Goal: Task Accomplishment & Management: Manage account settings

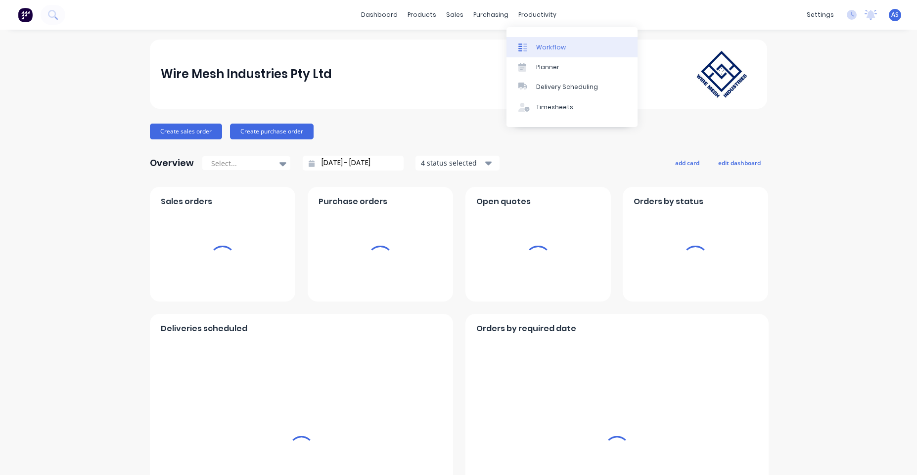
click at [539, 45] on div "Workflow" at bounding box center [551, 47] width 30 height 9
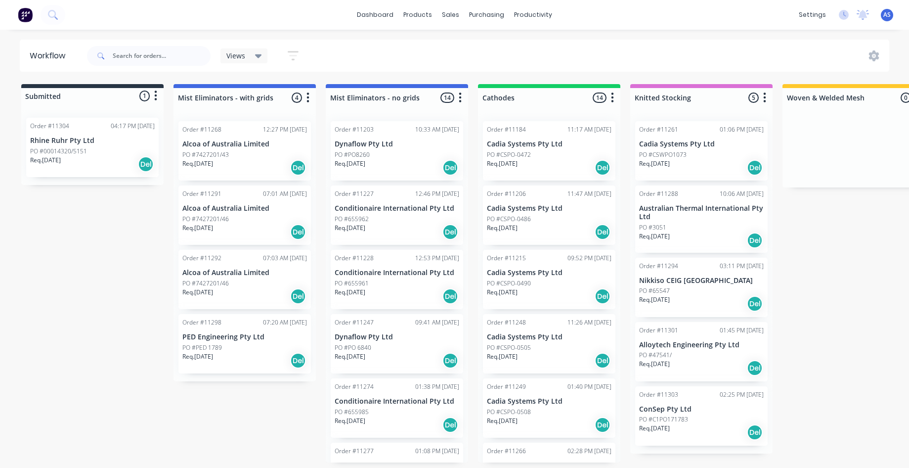
click at [24, 14] on img at bounding box center [25, 14] width 15 height 15
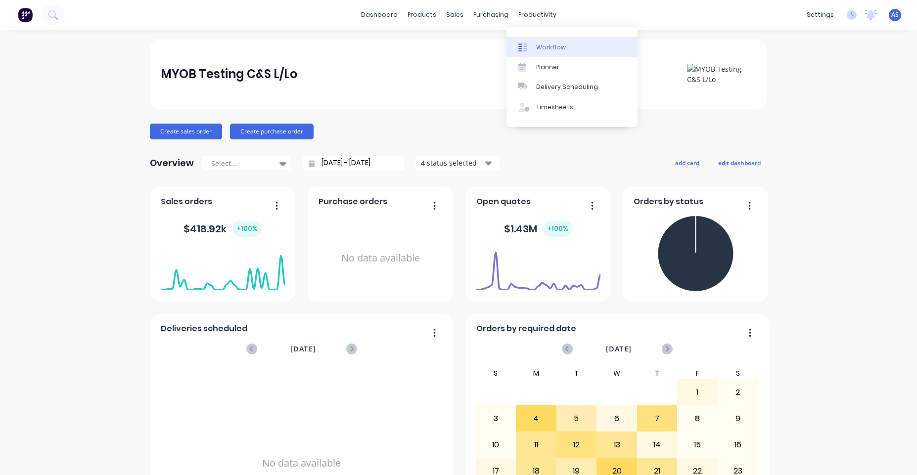
drag, startPoint x: 537, startPoint y: 49, endPoint x: 533, endPoint y: 45, distance: 6.0
click at [536, 49] on div "Workflow" at bounding box center [551, 47] width 30 height 9
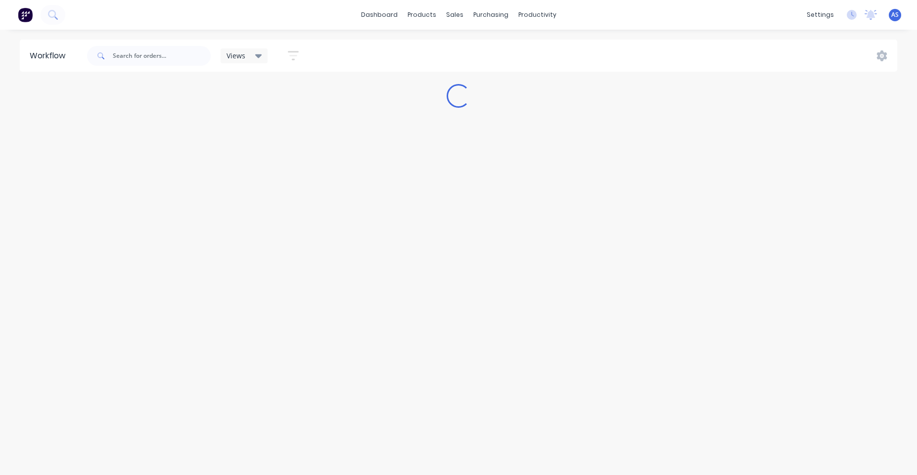
click at [242, 57] on span "Views" at bounding box center [235, 55] width 19 height 10
click at [340, 166] on button "edit" at bounding box center [342, 169] width 13 height 10
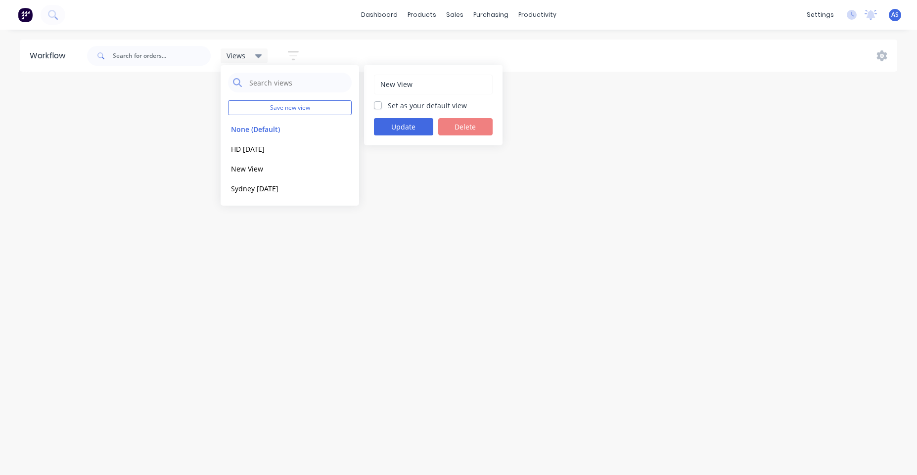
click at [406, 102] on label "Set as your default view" at bounding box center [427, 105] width 79 height 10
click at [382, 102] on input "Set as your default view" at bounding box center [378, 104] width 8 height 9
checkbox input "true"
drag, startPoint x: 416, startPoint y: 126, endPoint x: 407, endPoint y: 151, distance: 27.1
click at [415, 127] on button "Update" at bounding box center [403, 126] width 59 height 17
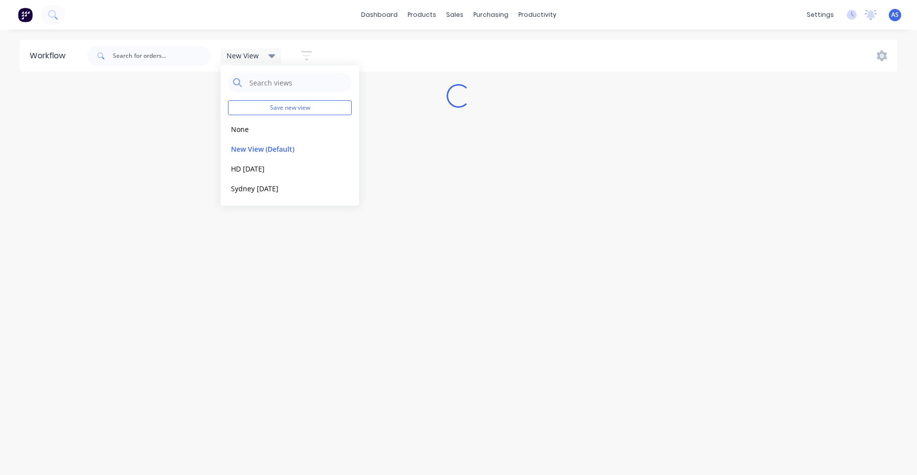
click at [374, 49] on div "New View Save new view None edit New View (Default) edit HD [DATE] edit Sydney …" at bounding box center [491, 56] width 813 height 30
click at [26, 6] on button at bounding box center [25, 15] width 21 height 20
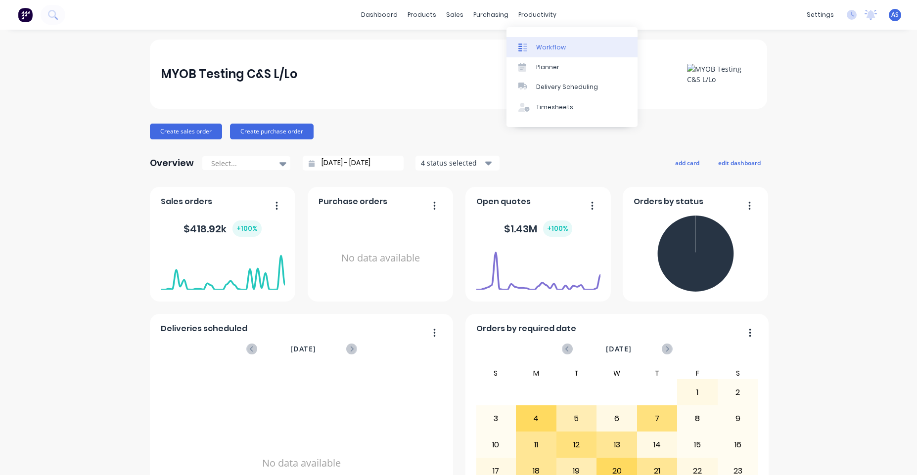
click at [541, 53] on link "Workflow" at bounding box center [571, 47] width 131 height 20
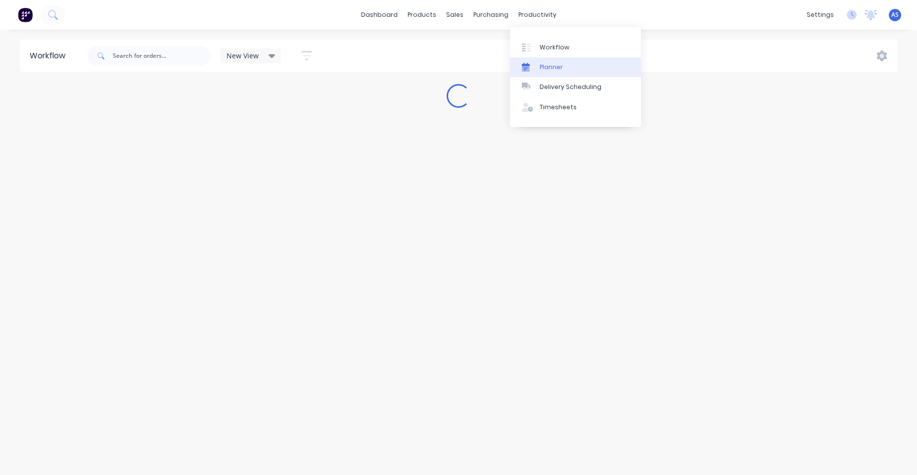
click at [541, 66] on div "Planner" at bounding box center [551, 67] width 23 height 9
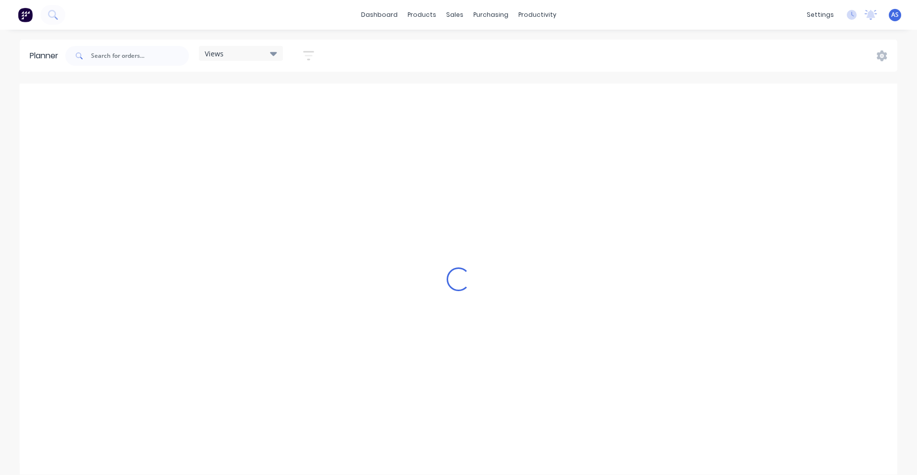
scroll to position [0, 1900]
click at [250, 53] on div "Views" at bounding box center [241, 53] width 72 height 9
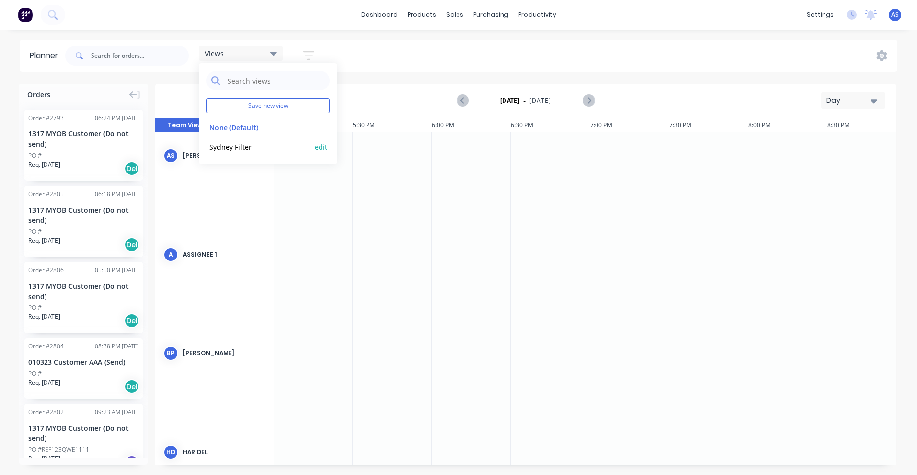
click at [320, 149] on button "edit" at bounding box center [321, 146] width 13 height 10
click at [396, 101] on label "Set as your default view" at bounding box center [405, 103] width 79 height 10
click at [360, 101] on input "Set as your default view" at bounding box center [356, 102] width 8 height 9
checkbox input "true"
drag, startPoint x: 393, startPoint y: 126, endPoint x: 381, endPoint y: 139, distance: 18.2
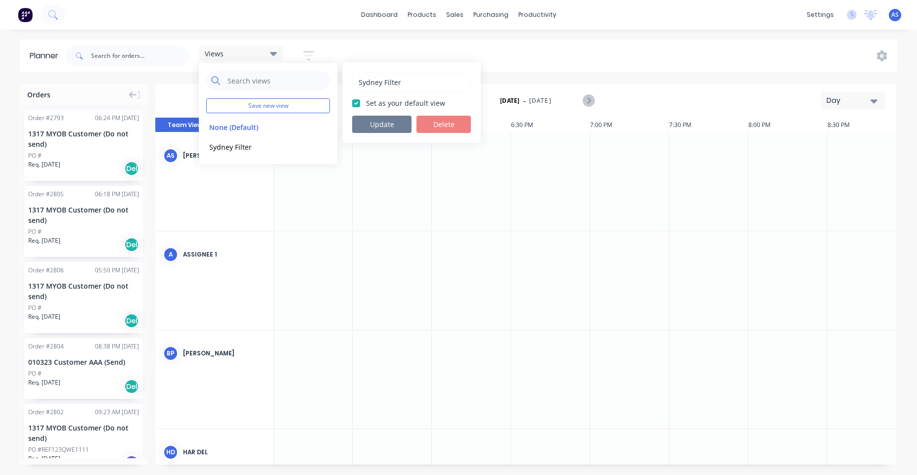
click at [393, 127] on button "Update" at bounding box center [381, 124] width 59 height 17
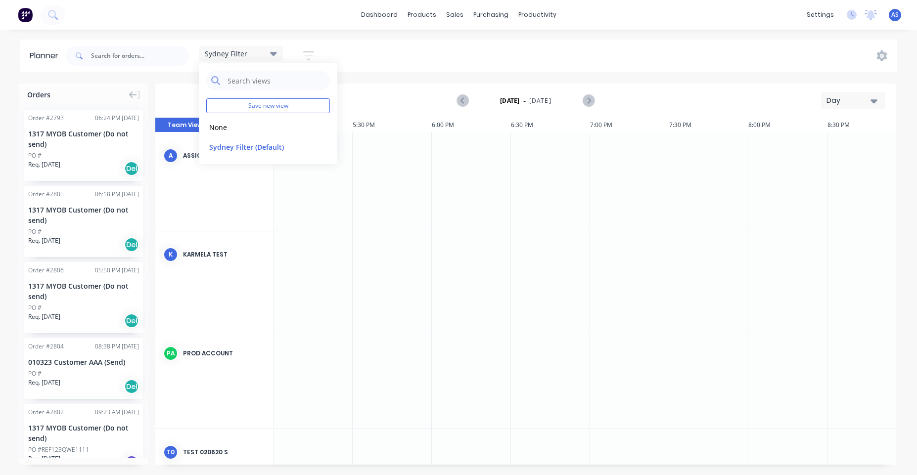
click at [27, 12] on img at bounding box center [25, 14] width 15 height 15
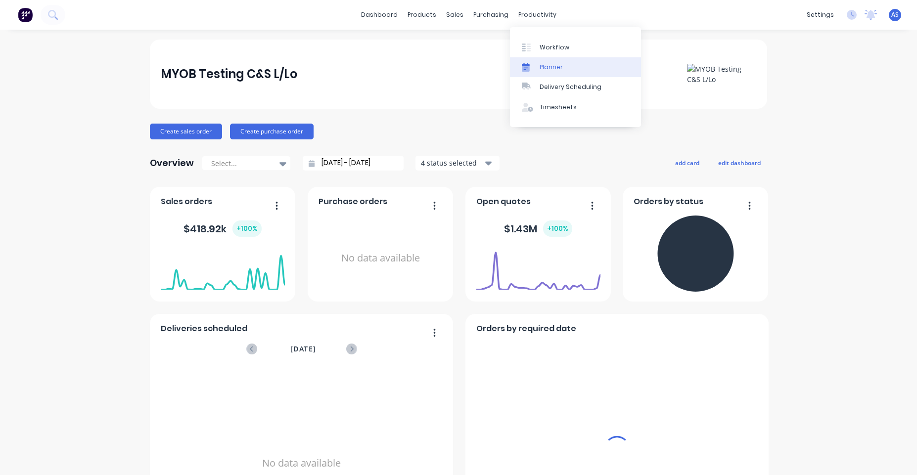
click at [552, 68] on div "Planner" at bounding box center [551, 67] width 23 height 9
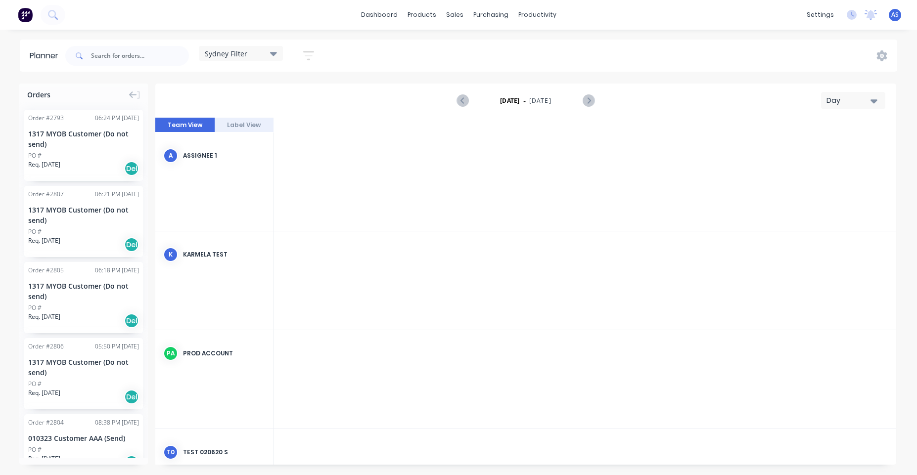
scroll to position [0, 1900]
